Goal: Answer question/provide support: Share knowledge or assist other users

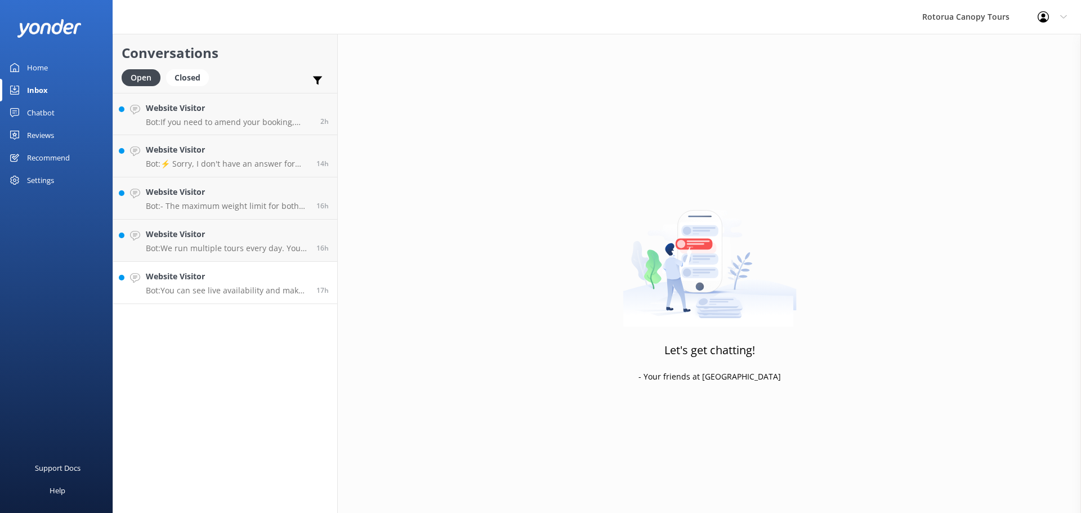
click at [243, 273] on h4 "Website Visitor" at bounding box center [227, 276] width 162 height 12
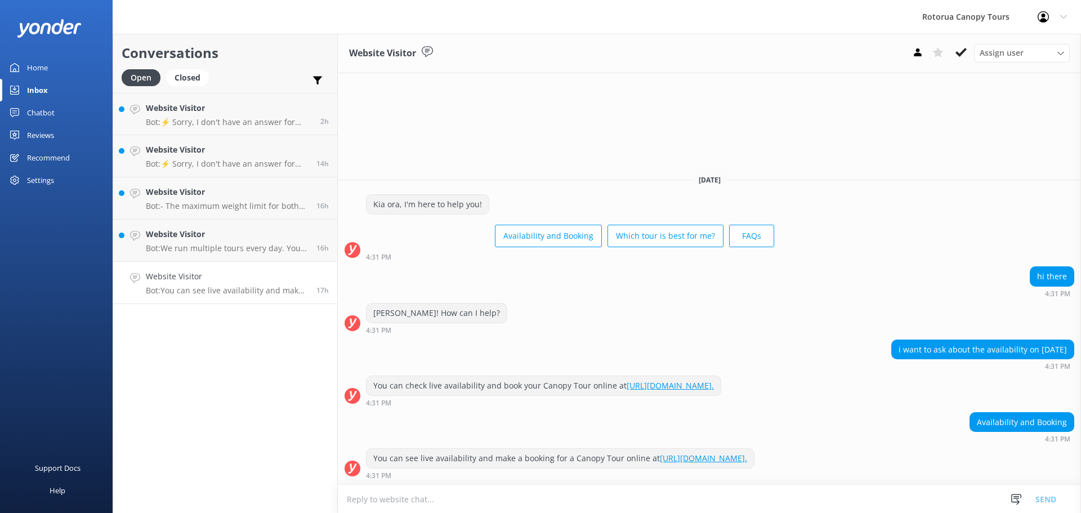
click at [972, 50] on div "Assign user [PERSON_NAME] Tours Team Notice and Co" at bounding box center [988, 53] width 162 height 18
click at [961, 50] on icon at bounding box center [960, 52] width 11 height 11
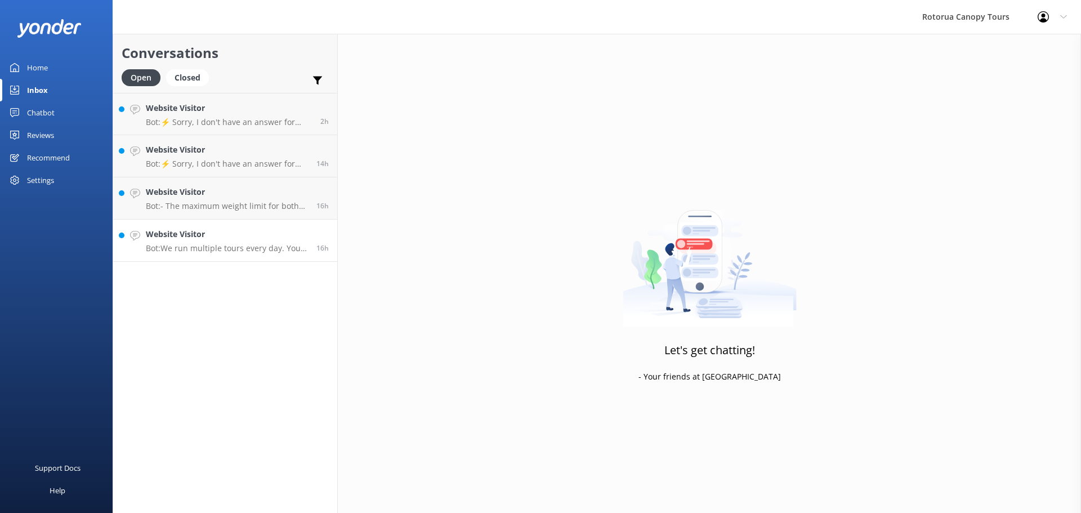
click at [247, 238] on h4 "Website Visitor" at bounding box center [227, 234] width 162 height 12
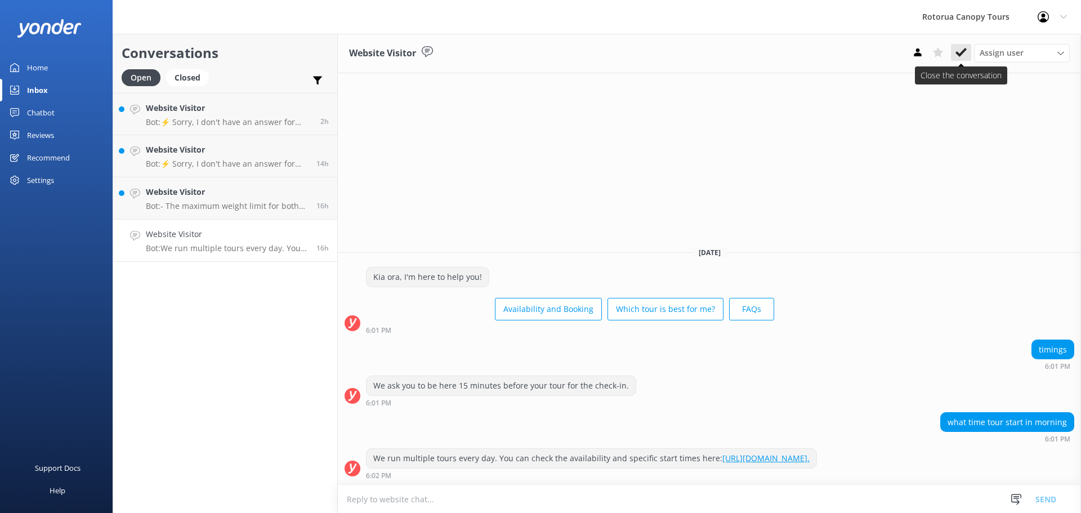
click at [965, 52] on icon at bounding box center [960, 52] width 11 height 11
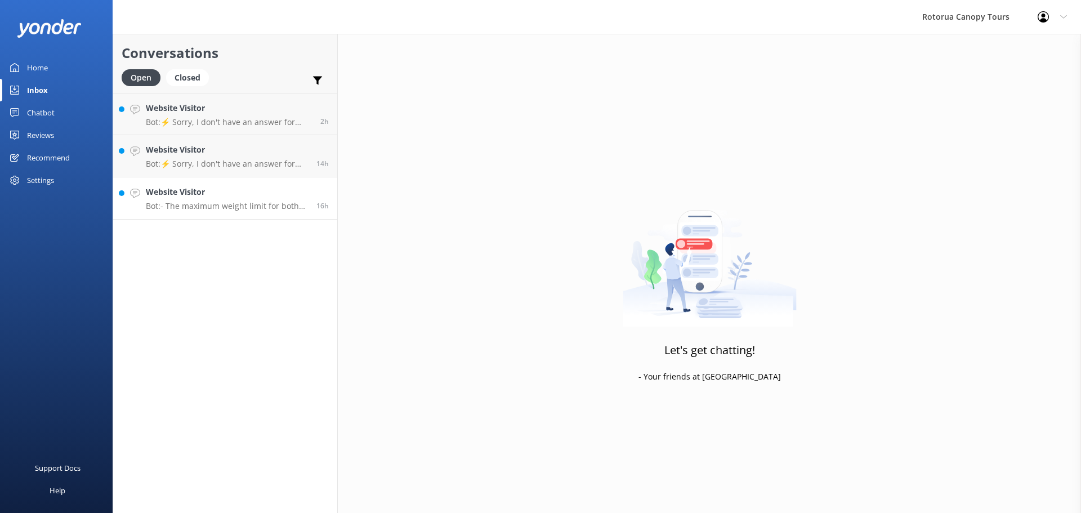
click at [261, 190] on h4 "Website Visitor" at bounding box center [227, 192] width 162 height 12
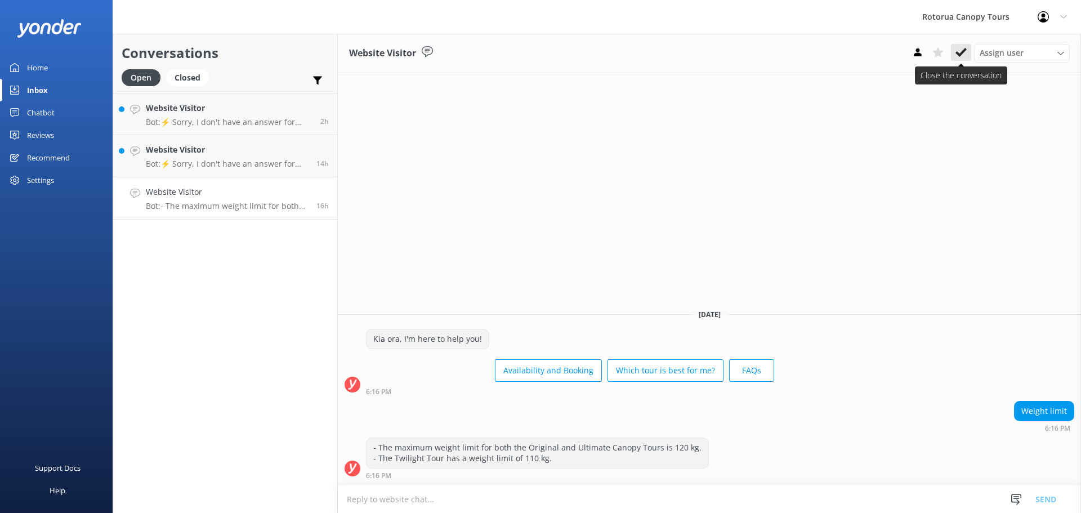
click at [968, 53] on button at bounding box center [961, 52] width 20 height 17
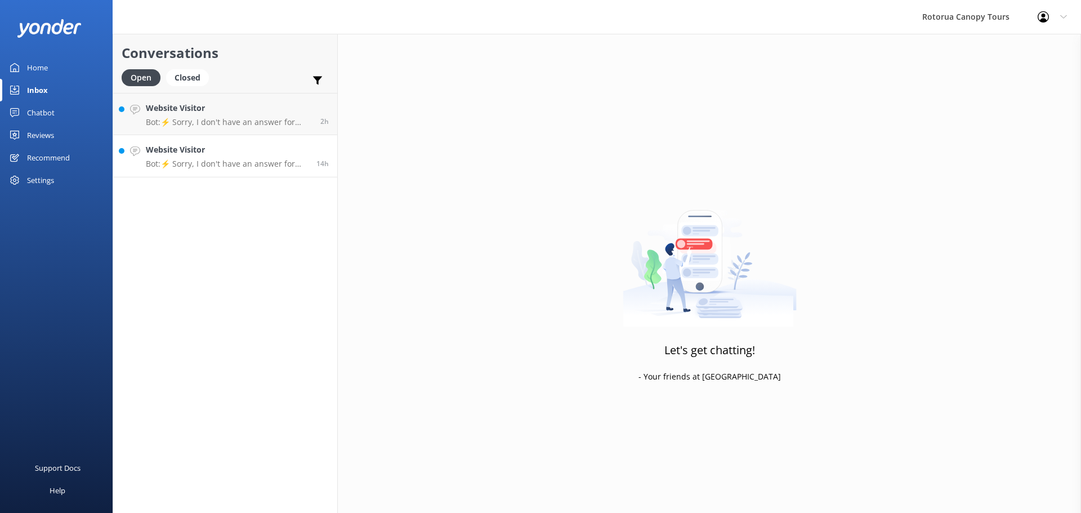
click at [261, 156] on h4 "Website Visitor" at bounding box center [227, 150] width 162 height 12
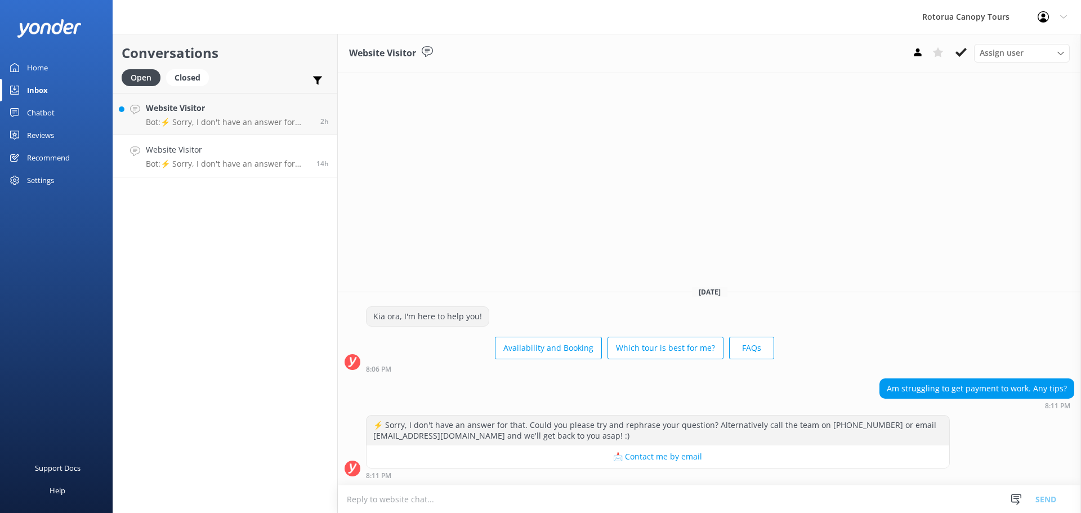
click at [973, 52] on div "Assign user [PERSON_NAME] Tours Team Notice and Co" at bounding box center [988, 53] width 162 height 18
click at [964, 52] on icon at bounding box center [960, 52] width 11 height 11
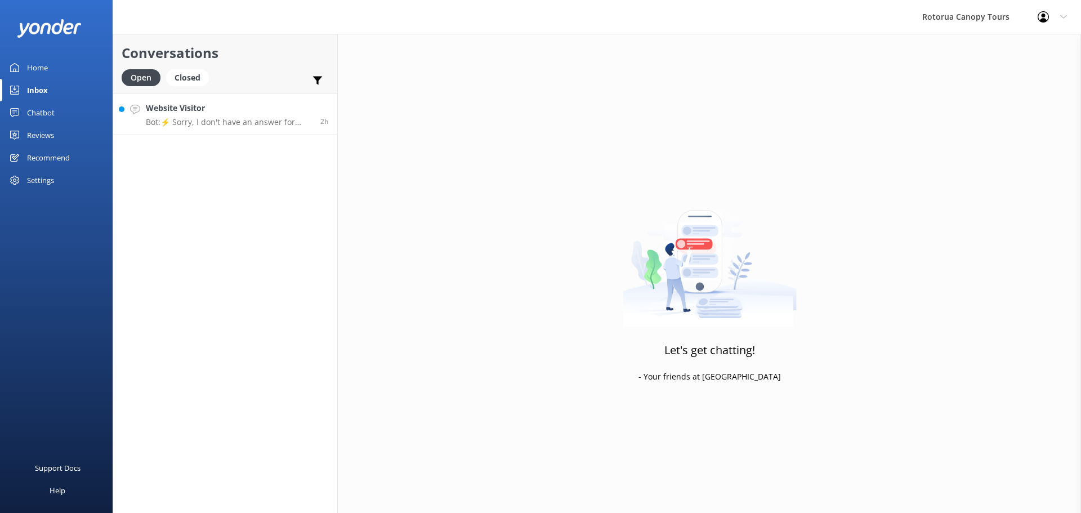
click at [251, 123] on p "Bot: ⚡ Sorry, I don't have an answer for that. Could you please try and rephras…" at bounding box center [229, 122] width 166 height 10
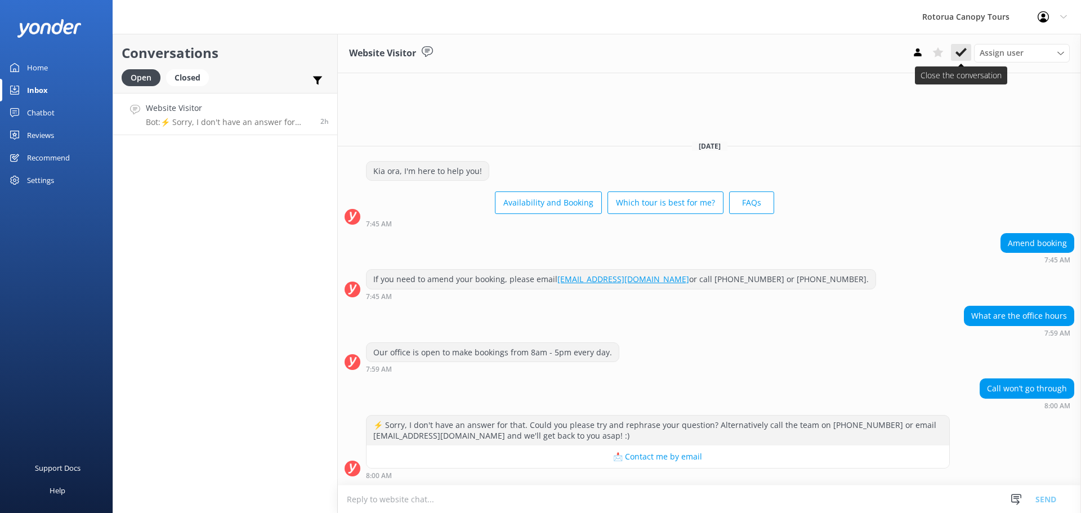
click at [963, 47] on icon at bounding box center [960, 52] width 11 height 11
